Goal: Information Seeking & Learning: Learn about a topic

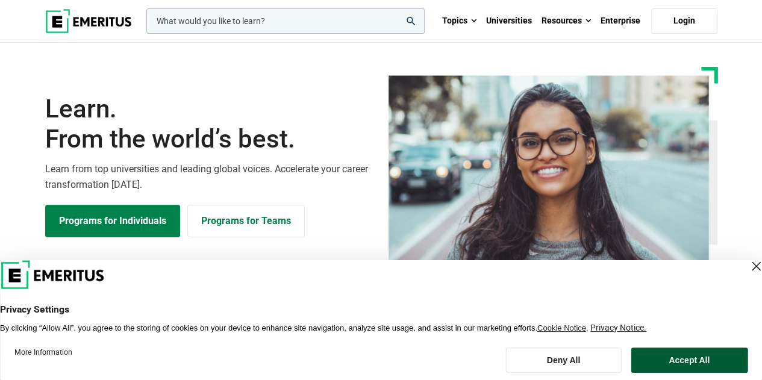
click at [668, 358] on button "Accept All" at bounding box center [689, 359] width 117 height 25
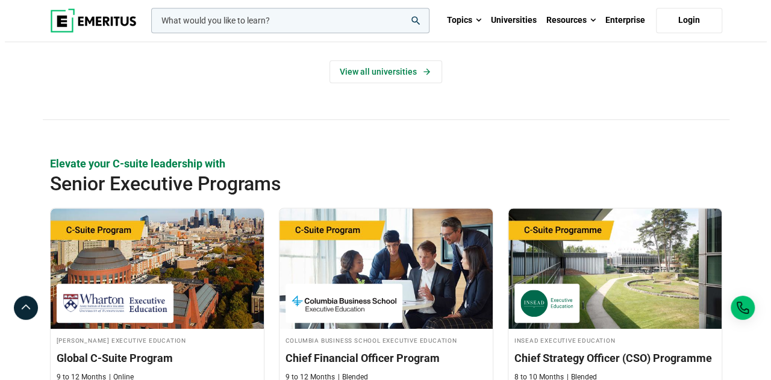
scroll to position [301, 0]
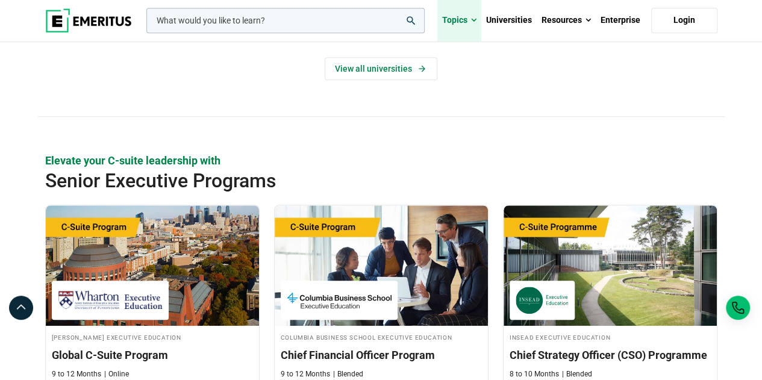
click at [473, 20] on span at bounding box center [473, 20] width 5 height 12
click at [475, 20] on span at bounding box center [473, 20] width 5 height 12
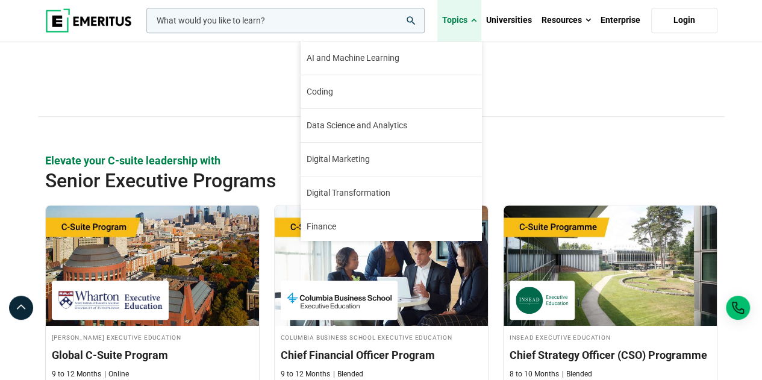
click at [475, 20] on span at bounding box center [473, 20] width 5 height 12
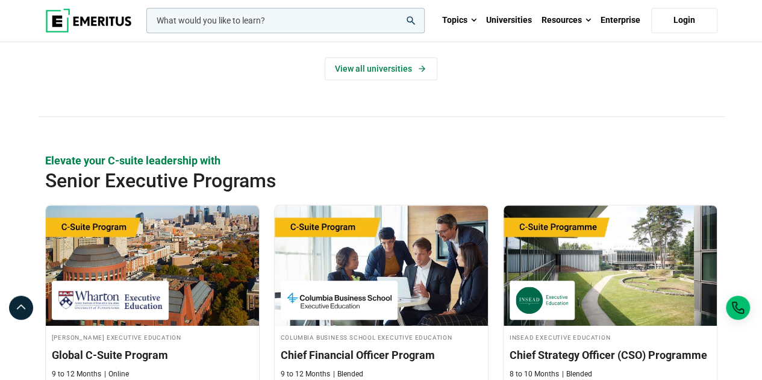
click at [307, 24] on input "woocommerce-product-search-field-0" at bounding box center [285, 20] width 278 height 25
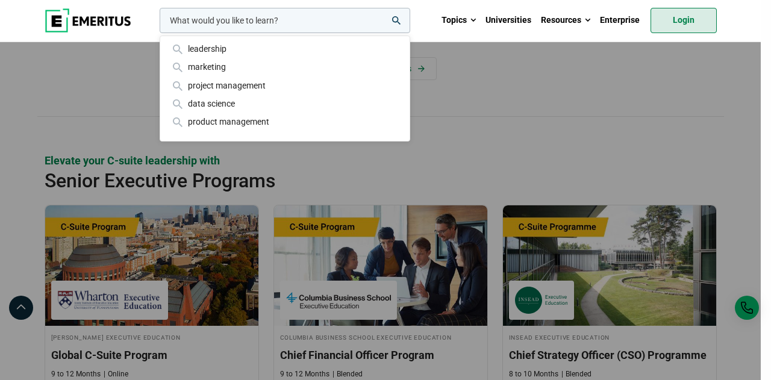
click at [710, 28] on link "Login" at bounding box center [683, 20] width 66 height 25
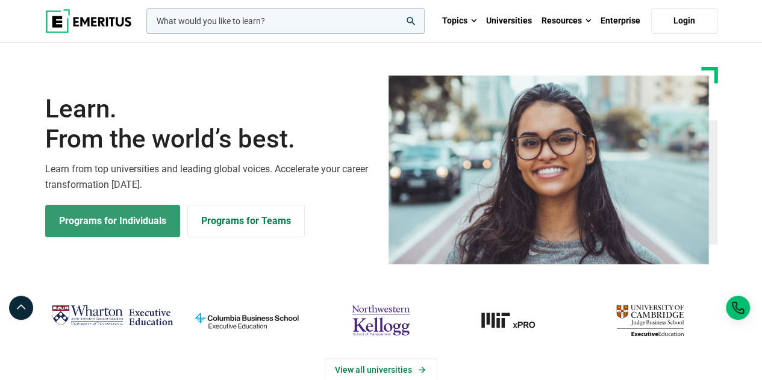
click at [84, 217] on link "Programs for Individuals" at bounding box center [112, 221] width 135 height 33
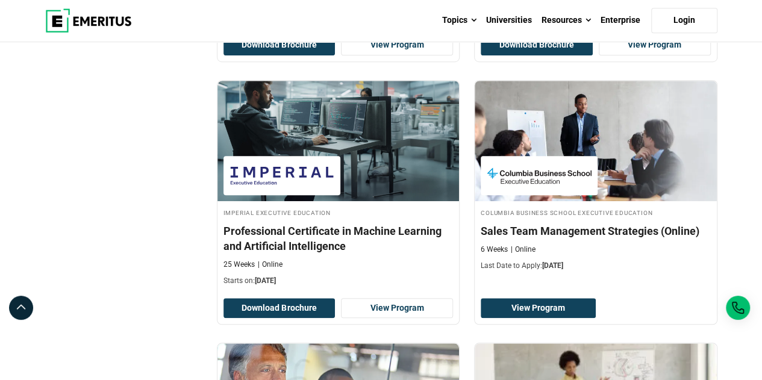
scroll to position [422, 0]
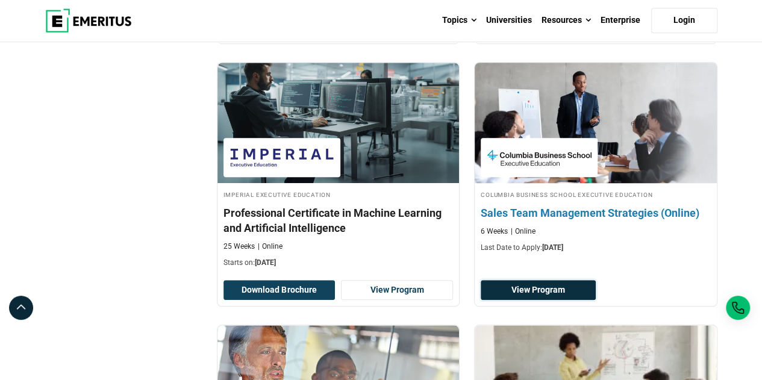
click at [581, 288] on link "View Program" at bounding box center [538, 290] width 115 height 20
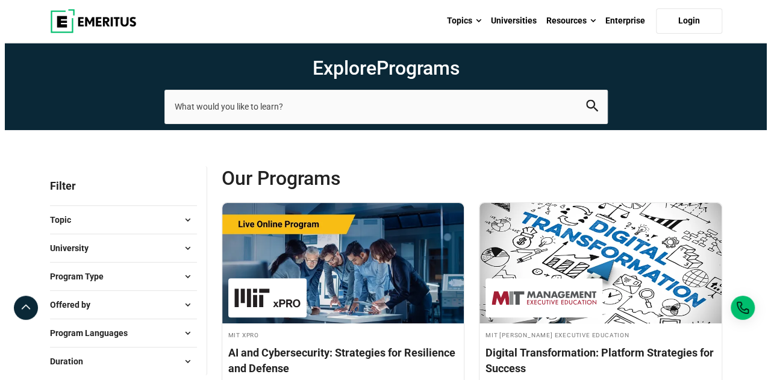
scroll to position [0, 0]
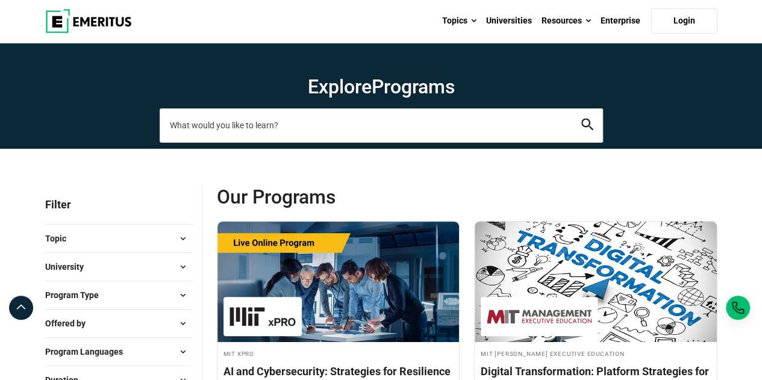
click at [218, 118] on input "search-page" at bounding box center [381, 125] width 443 height 34
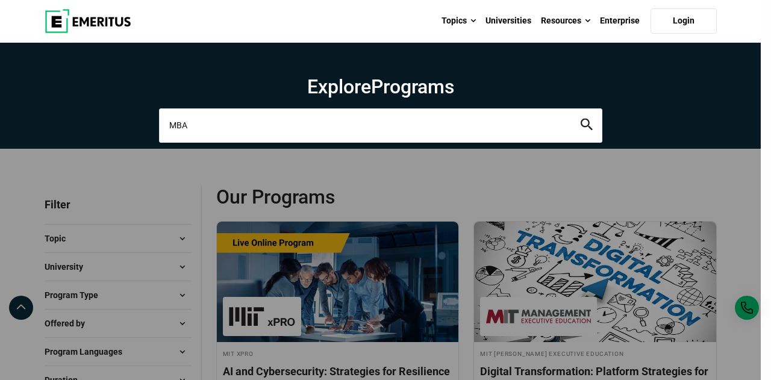
type input "MBA"
click at [581, 119] on button "search" at bounding box center [587, 126] width 12 height 14
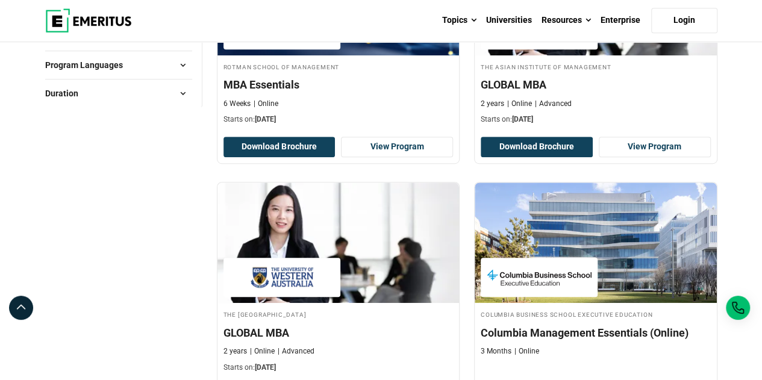
scroll to position [301, 0]
